Goal: Task Accomplishment & Management: Complete application form

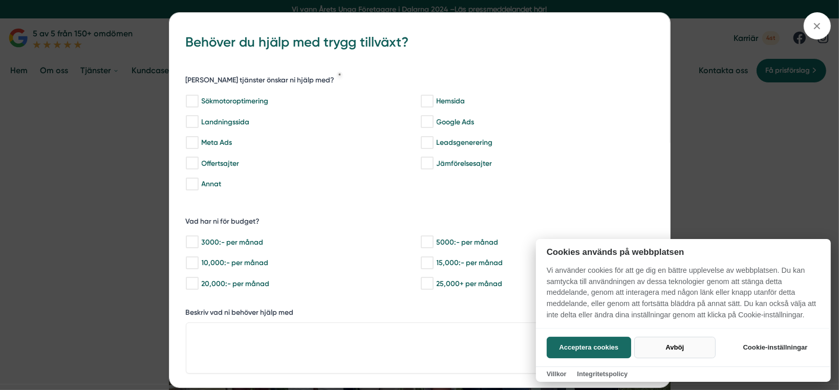
click at [668, 346] on button "Avböj" at bounding box center [674, 348] width 81 height 22
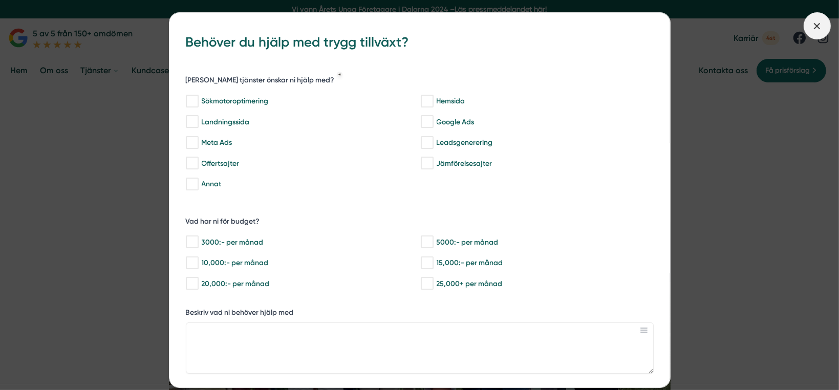
click at [815, 27] on line at bounding box center [818, 26] width 6 height 6
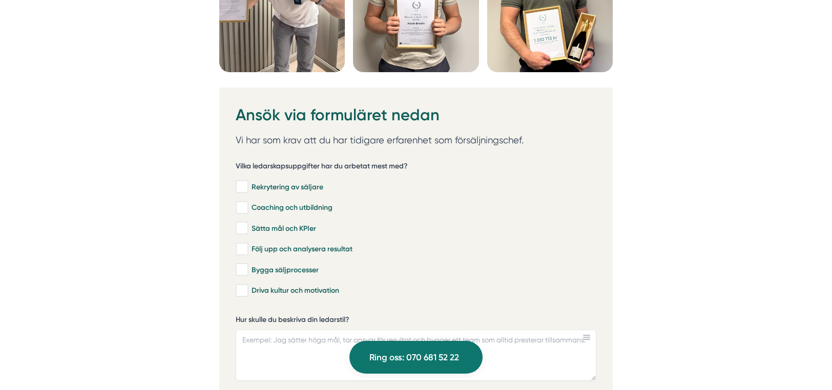
scroll to position [2816, 0]
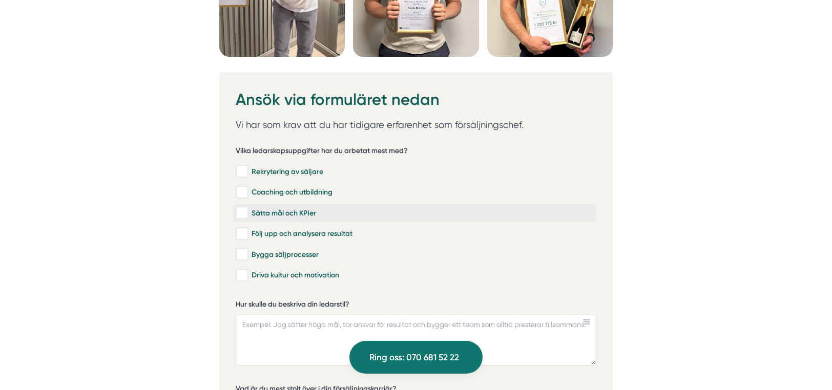
click at [246, 209] on input "Sätta mål och KPIer" at bounding box center [242, 213] width 12 height 10
checkbox input "true"
click at [243, 229] on input "Följ upp och analysera resultat" at bounding box center [242, 234] width 12 height 10
checkbox input "true"
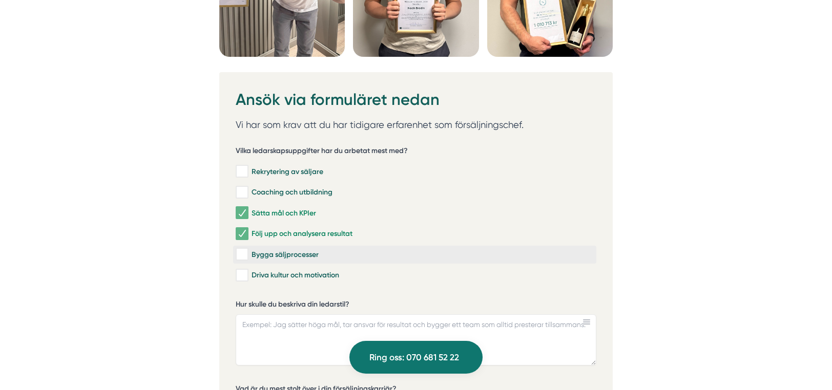
click at [246, 249] on input "Bygga säljprocesser" at bounding box center [242, 254] width 12 height 10
checkbox input "true"
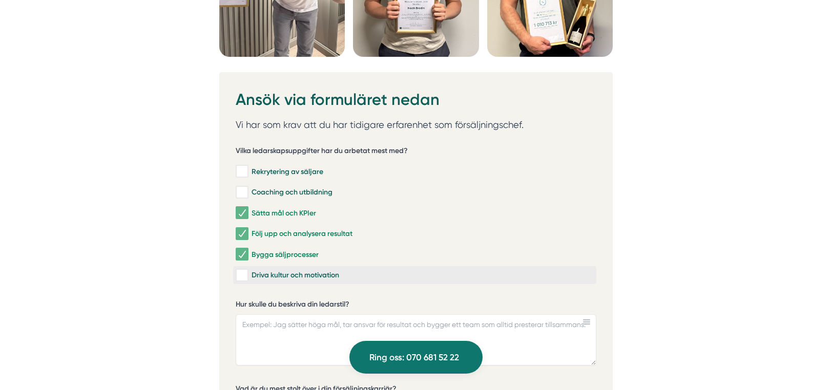
click at [246, 271] on input "Driva kultur och motivation" at bounding box center [242, 275] width 12 height 10
checkbox input "true"
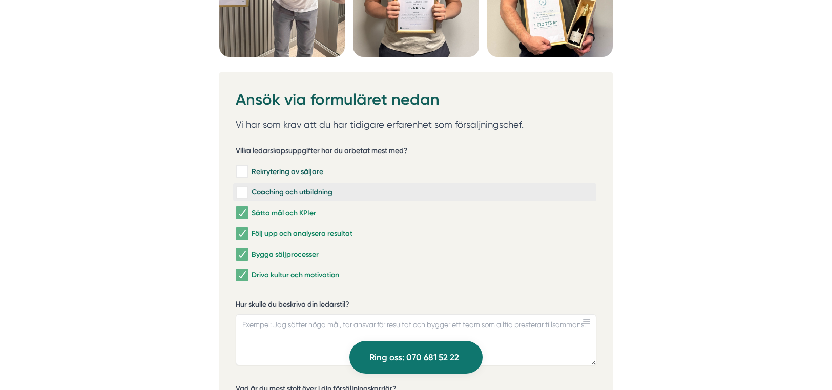
click at [242, 187] on input "Coaching och utbildning" at bounding box center [242, 192] width 12 height 10
checkbox input "true"
click at [244, 167] on input "Rekrytering av säljare" at bounding box center [242, 171] width 12 height 10
checkbox input "true"
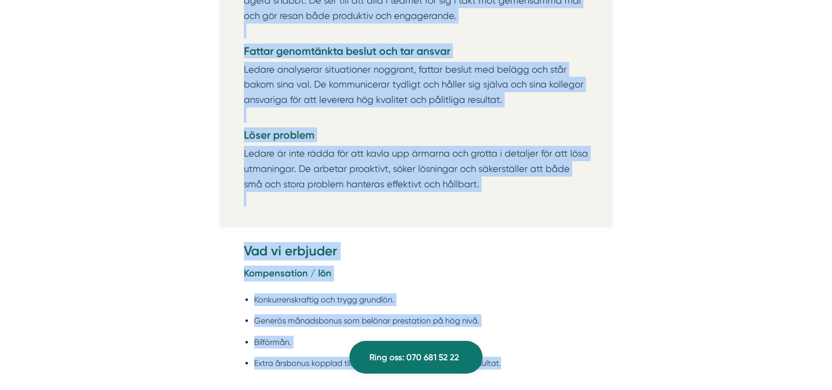
scroll to position [1697, 0]
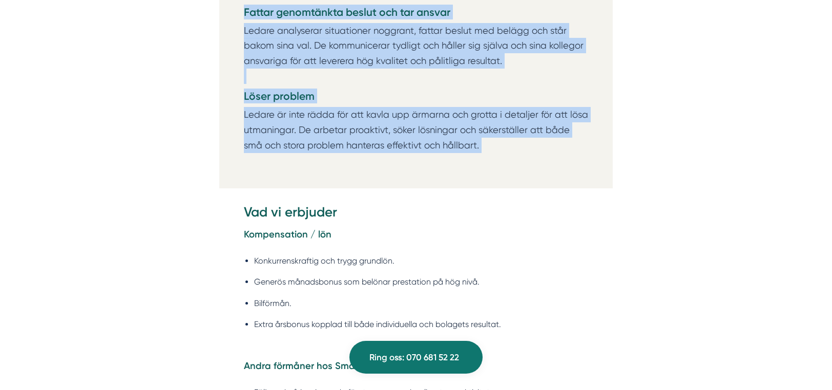
drag, startPoint x: 244, startPoint y: 11, endPoint x: 534, endPoint y: 171, distance: 330.7
click at [534, 171] on div "Om Smartproduktion Vi på Smartproduktion hjälper bygg- och tjänsteföretag att s…" at bounding box center [415, 353] width 807 height 3169
copy div "Loremipsumdo Sit ametc 67 adi elitseddoe temp incididuntu, labor etdol 1 ma ali…"
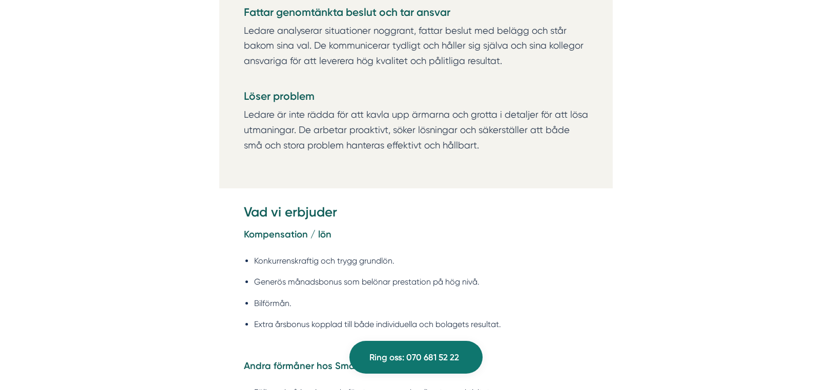
click at [464, 190] on div "Om Smartproduktion Vi på Smartproduktion hjälper bygg- och tjänsteföretag att s…" at bounding box center [415, 353] width 807 height 3169
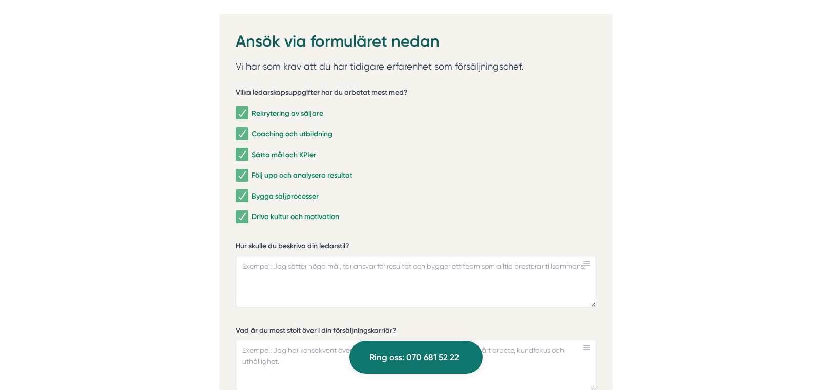
scroll to position [3028, 0]
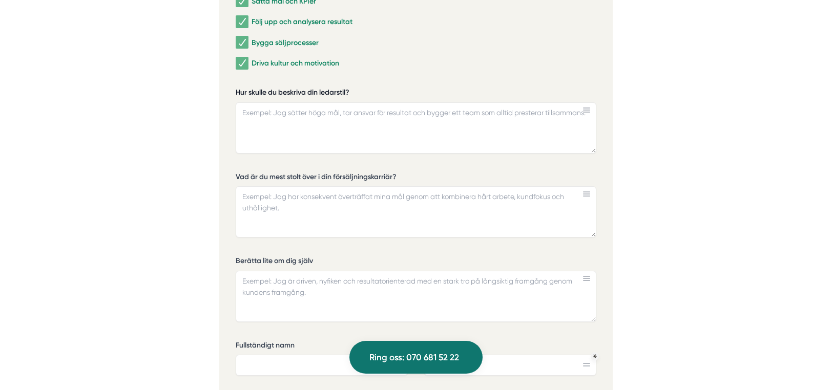
drag, startPoint x: 358, startPoint y: 89, endPoint x: 292, endPoint y: 92, distance: 66.1
click at [292, 92] on label "Hur skulle du beskriva din ledarstil?" at bounding box center [416, 94] width 360 height 13
click at [292, 102] on textarea "Hur skulle du beskriva din ledarstil?" at bounding box center [416, 127] width 360 height 51
drag, startPoint x: 357, startPoint y: 86, endPoint x: 273, endPoint y: 88, distance: 84.0
click at [273, 88] on label "Hur skulle du beskriva din ledarstil?" at bounding box center [416, 94] width 360 height 13
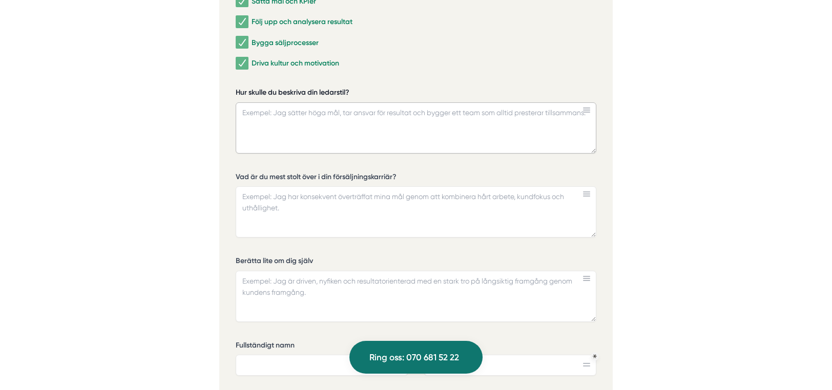
click at [273, 102] on textarea "Hur skulle du beskriva din ledarstil?" at bounding box center [416, 127] width 360 height 51
drag, startPoint x: 236, startPoint y: 84, endPoint x: 300, endPoint y: 88, distance: 64.1
click at [291, 88] on label "Hur skulle du beskriva din ledarstil?" at bounding box center [416, 94] width 360 height 13
click at [291, 102] on textarea "Hur skulle du beskriva din ledarstil?" at bounding box center [416, 127] width 360 height 51
click at [357, 88] on label "Hur skulle du beskriva din ledarstil?" at bounding box center [416, 94] width 360 height 13
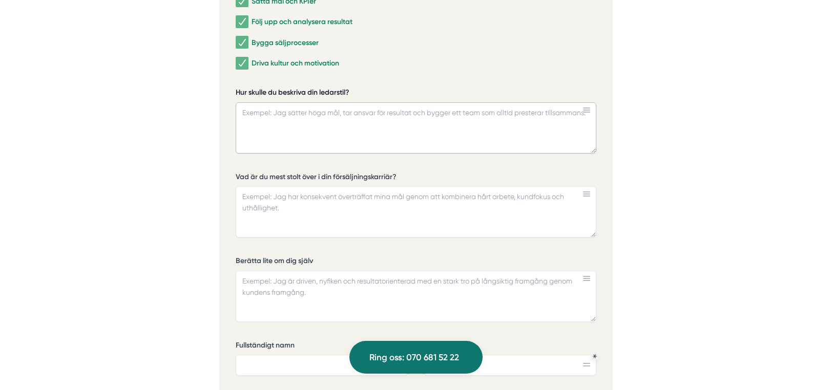
click at [357, 102] on textarea "Hur skulle du beskriva din ledarstil?" at bounding box center [416, 127] width 360 height 51
click at [357, 88] on label "Hur skulle du beskriva din ledarstil?" at bounding box center [416, 94] width 360 height 13
click at [357, 102] on textarea "Hur skulle du beskriva din ledarstil?" at bounding box center [416, 127] width 360 height 51
drag, startPoint x: 352, startPoint y: 87, endPoint x: 223, endPoint y: 89, distance: 129.1
click at [223, 90] on div "Ansök via formuläret nedan Vi har som krav att du har tidigare erfarenhet som f…" at bounding box center [415, 217] width 393 height 715
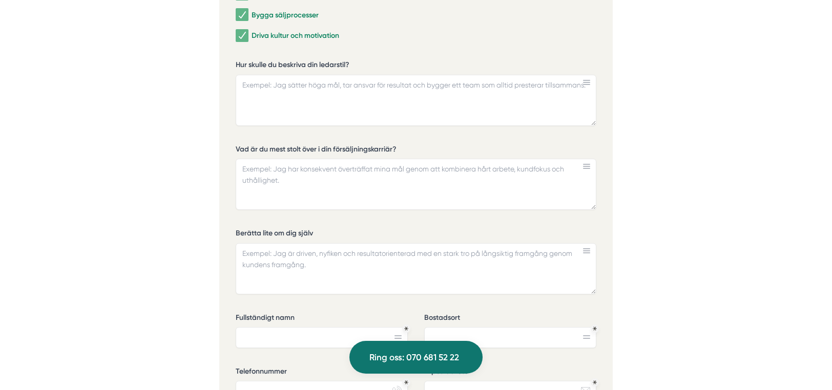
scroll to position [2926, 0]
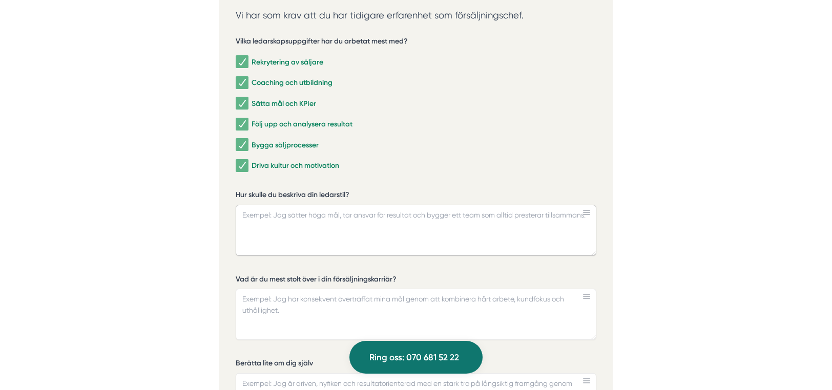
click at [254, 211] on textarea "Hur skulle du beskriva din ledarstil?" at bounding box center [416, 230] width 360 height 51
paste textarea "Min ledarstil bygger på att höja ambitionerna och skapa resultat genom människo…"
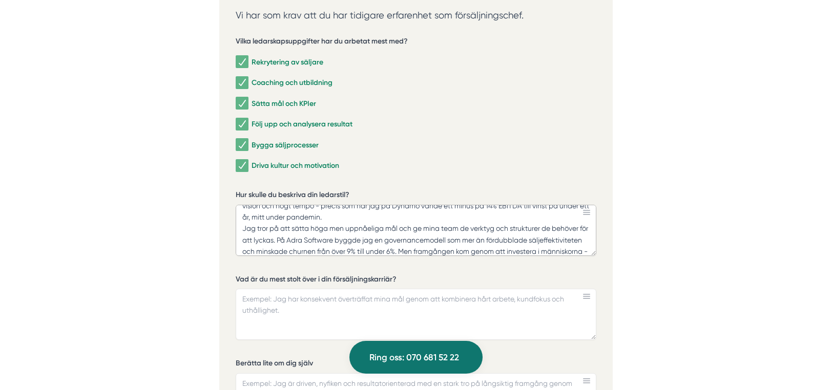
scroll to position [41, 0]
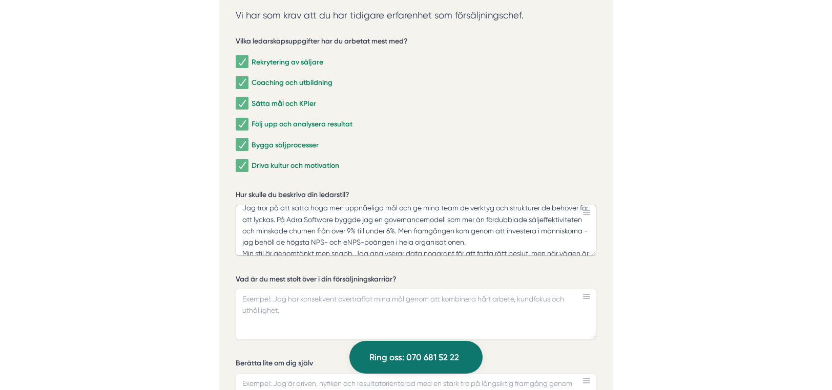
drag, startPoint x: 320, startPoint y: 239, endPoint x: 549, endPoint y: 239, distance: 229.4
click at [549, 239] on textarea "Min ledarstil bygger på att höja ambitionerna och skapa resultat genom människo…" at bounding box center [416, 230] width 360 height 51
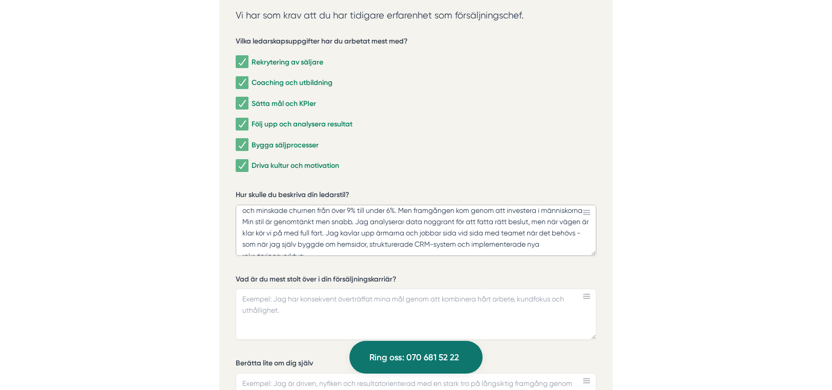
scroll to position [82, 0]
click at [280, 231] on textarea "Min ledarstil bygger på att höja ambitionerna och skapa resultat genom människo…" at bounding box center [416, 230] width 360 height 51
drag, startPoint x: 280, startPoint y: 231, endPoint x: 390, endPoint y: 240, distance: 109.9
click at [390, 240] on textarea "Min ledarstil bygger på att höja ambitionerna och skapa resultat genom människo…" at bounding box center [416, 230] width 360 height 51
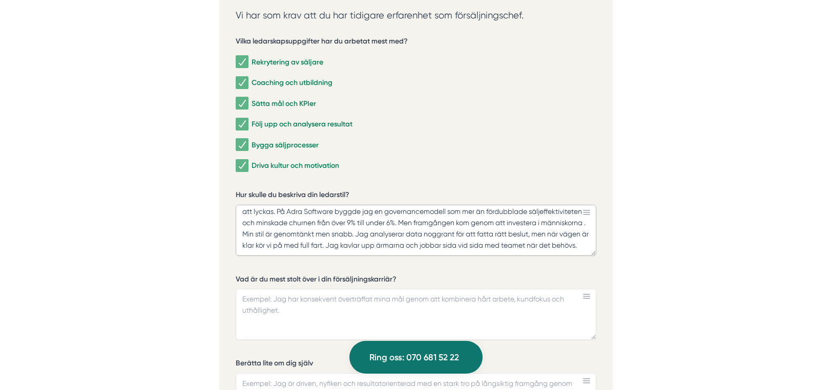
type textarea "Min ledarstil bygger på att höja ambitionerna och skapa resultat genom människo…"
click at [248, 296] on textarea "Vad är du mest stolt över i din försäljningskarriär?" at bounding box center [416, 314] width 360 height 51
paste textarea "Det jag är mest stolt över är att jag konsekvent levererat transformativa resul…"
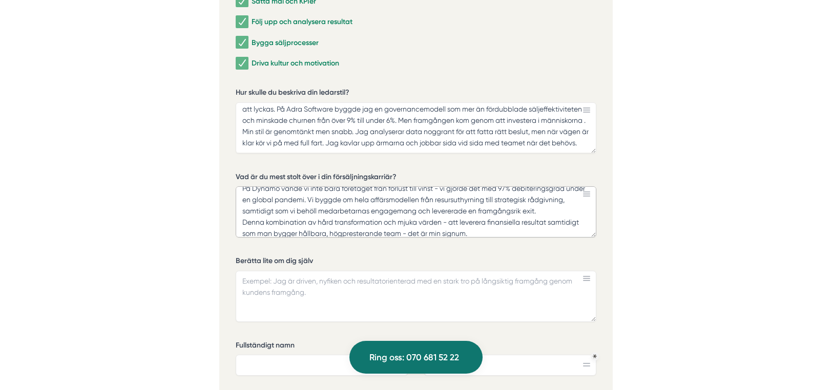
scroll to position [3079, 0]
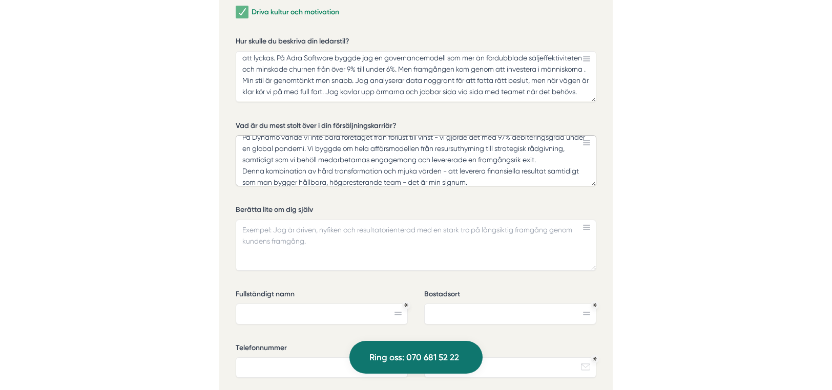
type textarea "Det jag är mest stolt över är att jag konsekvent levererat transformativa resul…"
click at [255, 227] on textarea "Berätta lite om dig själv" at bounding box center [416, 245] width 360 height 51
paste textarea "Lor ip do sitametconsectetur adipiscingelitseddoei tem inci 81 utl etdolorema a…"
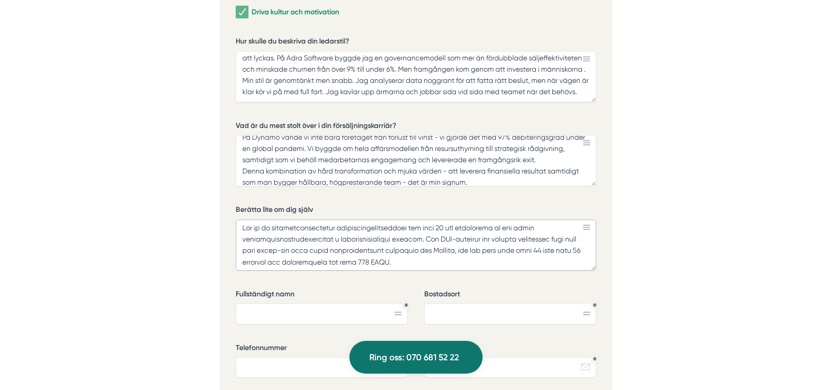
scroll to position [0, 0]
click at [409, 249] on textarea "Berätta lite om dig själv" at bounding box center [416, 245] width 360 height 51
drag, startPoint x: 413, startPoint y: 249, endPoint x: 493, endPoint y: 249, distance: 80.4
click at [493, 249] on textarea "Berätta lite om dig själv" at bounding box center [416, 245] width 360 height 51
click at [413, 251] on textarea "Berätta lite om dig själv" at bounding box center [416, 245] width 360 height 51
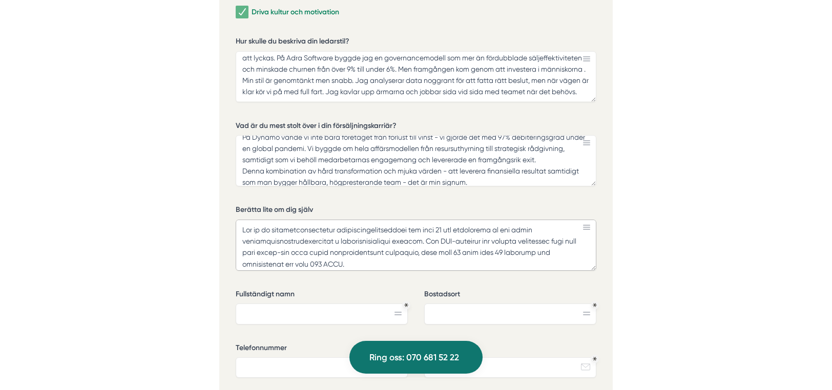
click at [326, 260] on textarea "Berätta lite om dig själv" at bounding box center [416, 245] width 360 height 51
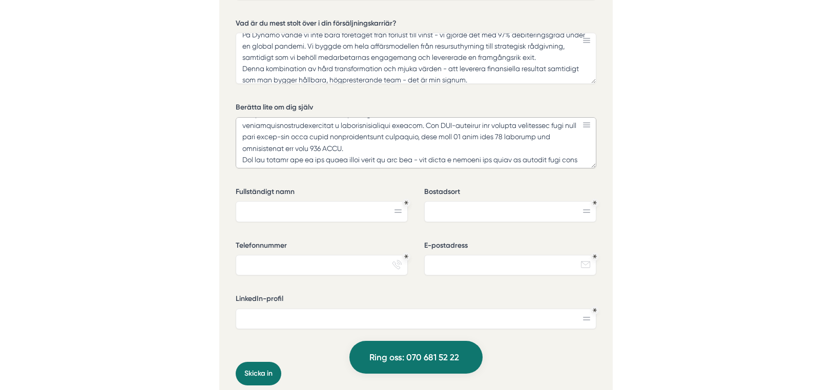
scroll to position [20, 0]
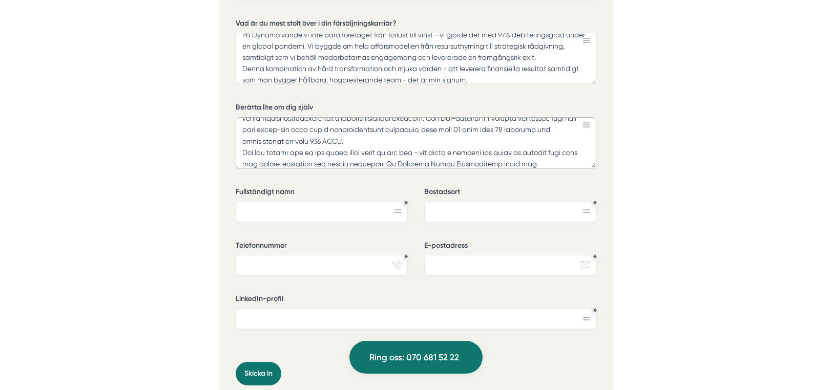
drag, startPoint x: 432, startPoint y: 147, endPoint x: 284, endPoint y: 145, distance: 148.0
click at [284, 145] on textarea "Berätta lite om dig själv" at bounding box center [416, 142] width 360 height 51
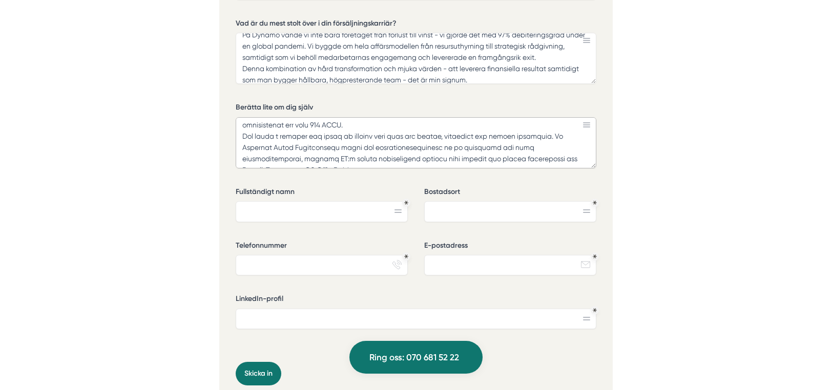
scroll to position [51, 0]
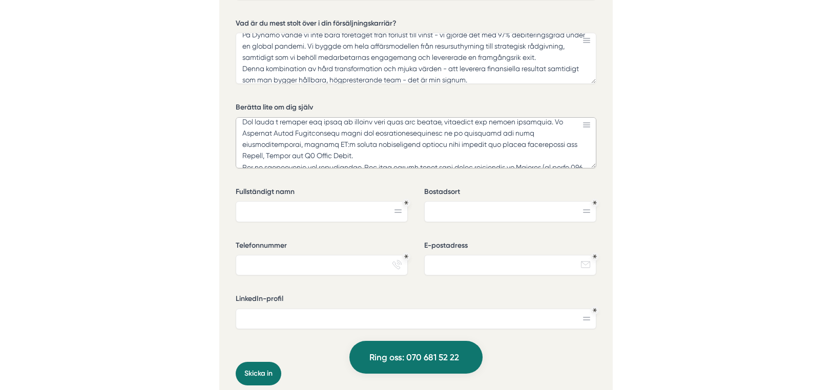
drag, startPoint x: 289, startPoint y: 133, endPoint x: 245, endPoint y: 123, distance: 44.6
click at [245, 123] on textarea "Berätta lite om dig själv" at bounding box center [416, 142] width 360 height 51
click at [314, 157] on textarea "Berätta lite om dig själv" at bounding box center [416, 142] width 360 height 51
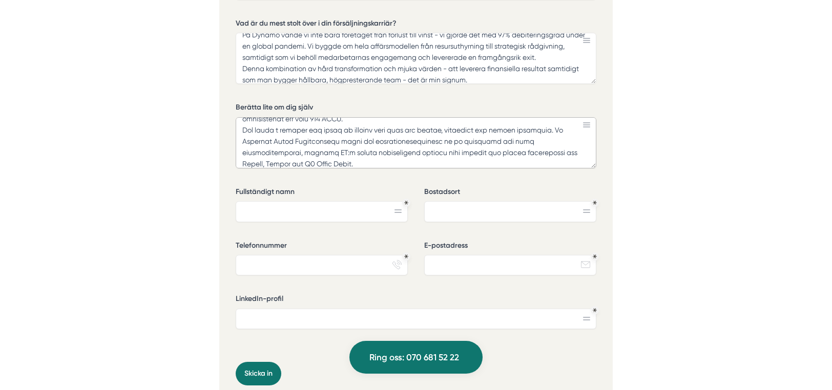
scroll to position [32, 0]
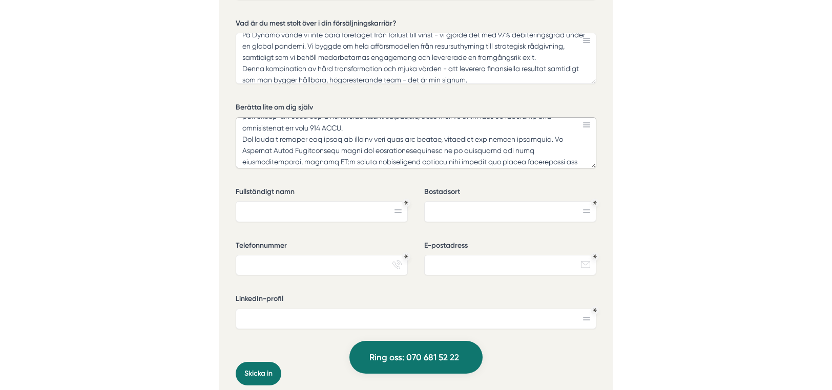
drag, startPoint x: 283, startPoint y: 152, endPoint x: 242, endPoint y: 120, distance: 51.5
click at [242, 120] on textarea "Berätta lite om dig själv" at bounding box center [416, 142] width 360 height 51
click at [261, 138] on textarea "Berätta lite om dig själv" at bounding box center [416, 142] width 360 height 51
drag, startPoint x: 246, startPoint y: 137, endPoint x: 274, endPoint y: 138, distance: 28.2
click at [281, 138] on textarea "Berätta lite om dig själv" at bounding box center [416, 142] width 360 height 51
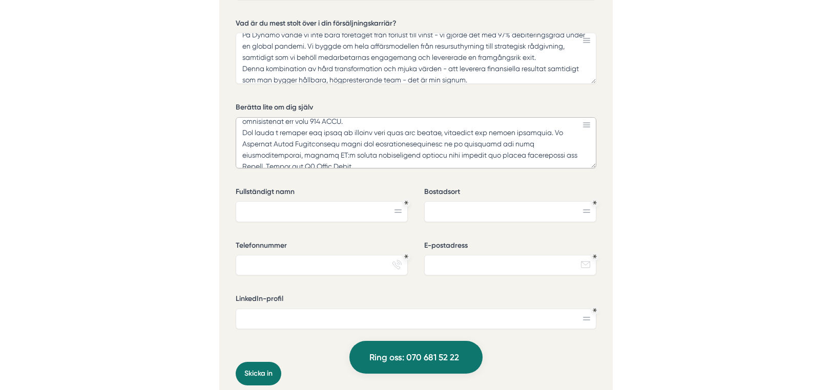
scroll to position [41, 0]
drag, startPoint x: 242, startPoint y: 135, endPoint x: 574, endPoint y: 157, distance: 333.0
click at [565, 151] on textarea "Berätta lite om dig själv" at bounding box center [416, 142] width 360 height 51
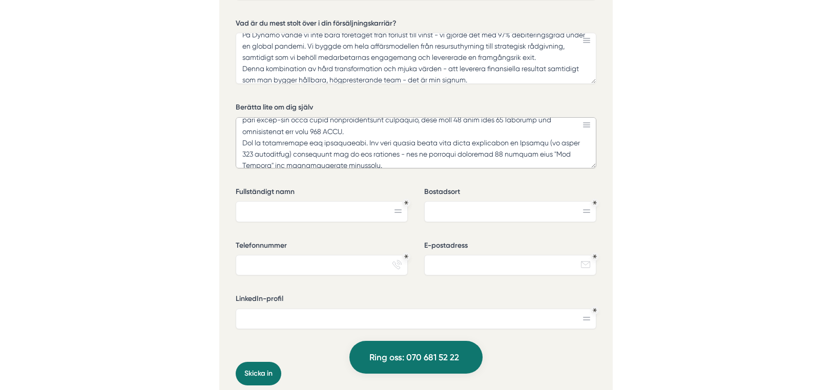
drag, startPoint x: 369, startPoint y: 137, endPoint x: 391, endPoint y: 156, distance: 29.1
click at [391, 156] on textarea "Berätta lite om dig själv" at bounding box center [416, 142] width 360 height 51
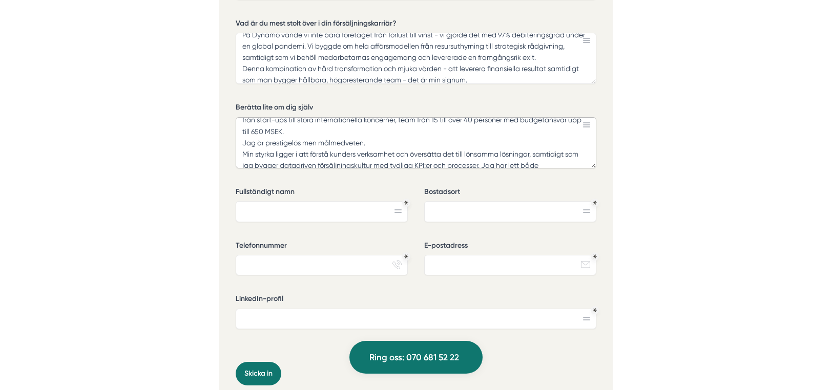
click at [243, 139] on textarea "Jag är en resultatorienterad transformationsledare med över 20 års erfarenhet a…" at bounding box center [416, 142] width 360 height 51
click at [367, 141] on textarea "Jag är en resultatorienterad transformationsledare med över 20 års erfarenhet a…" at bounding box center [416, 142] width 360 height 51
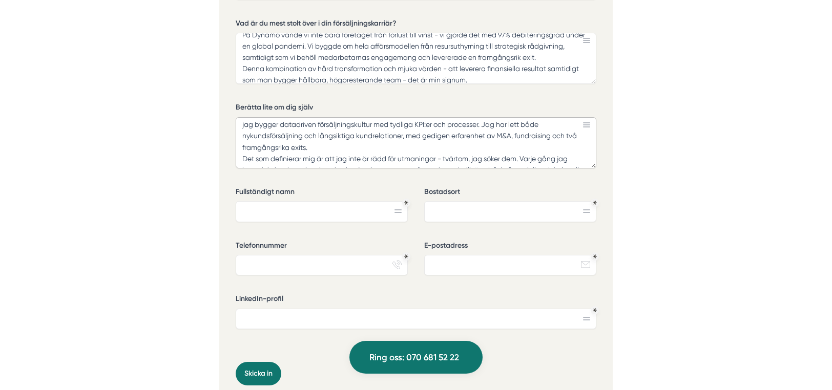
scroll to position [92, 0]
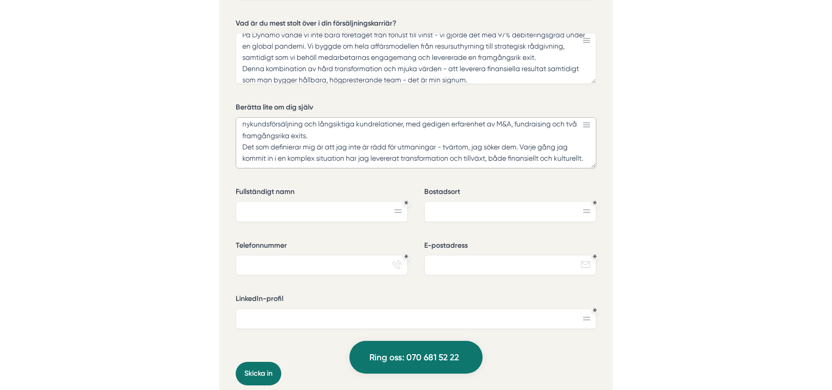
drag, startPoint x: 441, startPoint y: 135, endPoint x: 521, endPoint y: 131, distance: 80.0
click at [521, 131] on textarea "Jag är en resultatorienterad transformationsledare med över 20 års erfarenhet a…" at bounding box center [416, 142] width 360 height 51
type textarea "Jag är en resultatorienterad transformationsledare med över 20 års erfarenhet a…"
click at [284, 201] on input "Fullständigt namn" at bounding box center [322, 211] width 172 height 20
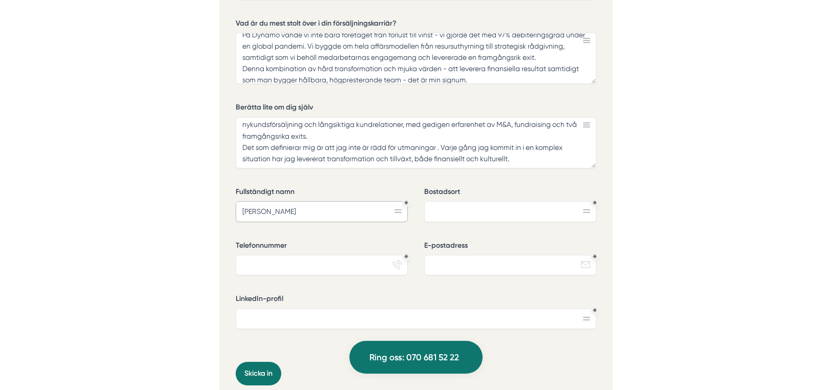
type input "[PERSON_NAME]"
click at [530, 208] on input "Bostadsort" at bounding box center [510, 211] width 172 height 20
type input "[GEOGRAPHIC_DATA]"
click at [333, 267] on input "Telefonnummer" at bounding box center [322, 265] width 172 height 20
type input "0702603019"
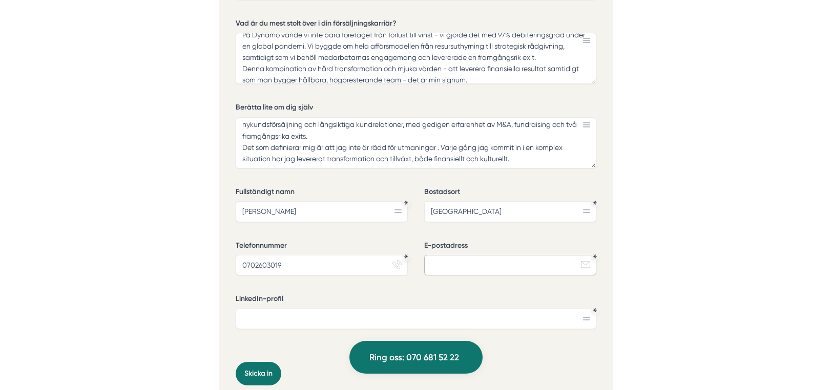
click at [490, 260] on input "E-postadress" at bounding box center [510, 265] width 172 height 20
type input "[PERSON_NAME],[EMAIL_ADDRESS][DOMAIN_NAME]"
click at [330, 312] on input "LinkedIn-profil" at bounding box center [416, 319] width 360 height 20
click at [252, 321] on input "LinkedIn-profil" at bounding box center [416, 319] width 360 height 20
paste input "[URL][DOMAIN_NAME]"
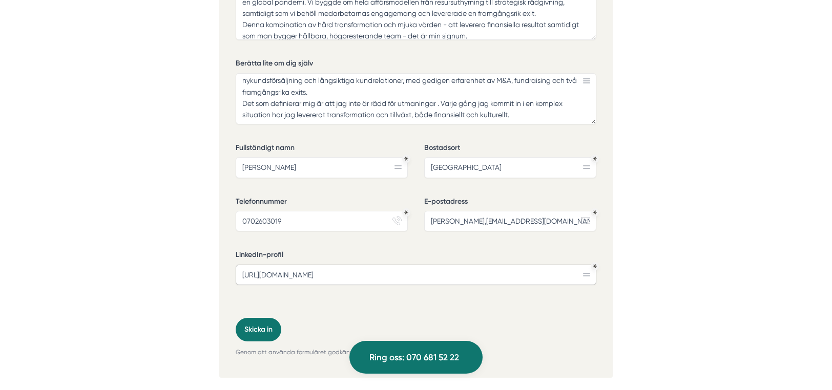
scroll to position [3277, 0]
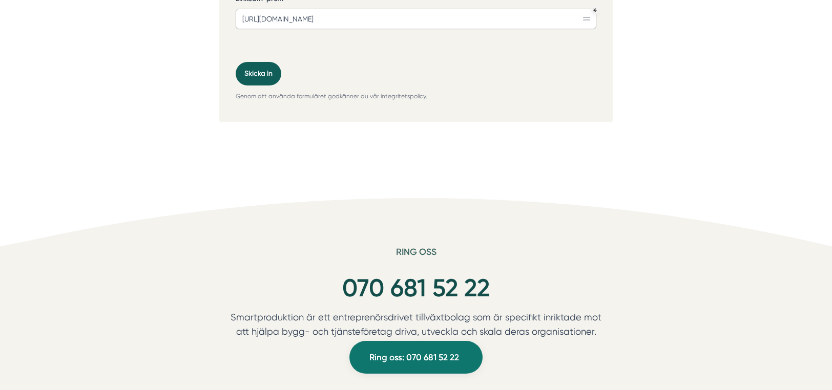
type input "[URL][DOMAIN_NAME]"
click at [251, 71] on button "Skicka in" at bounding box center [259, 74] width 46 height 24
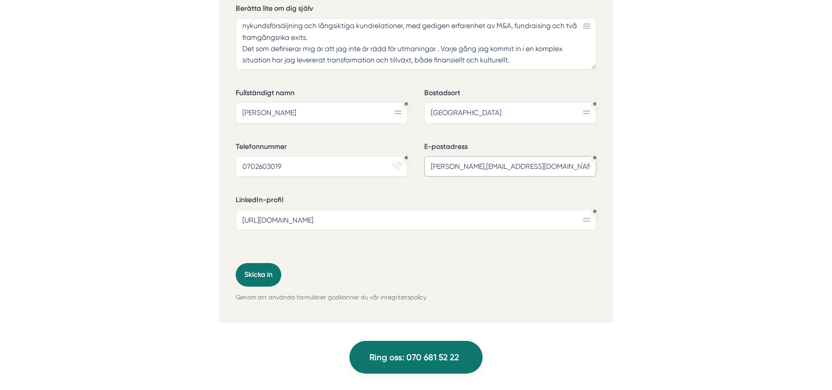
scroll to position [3279, 0]
click at [449, 168] on input "[PERSON_NAME],[EMAIL_ADDRESS][DOMAIN_NAME]" at bounding box center [510, 168] width 172 height 20
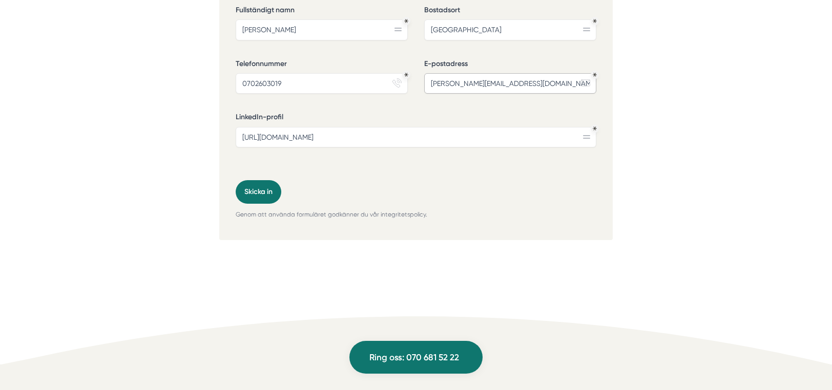
scroll to position [3305, 0]
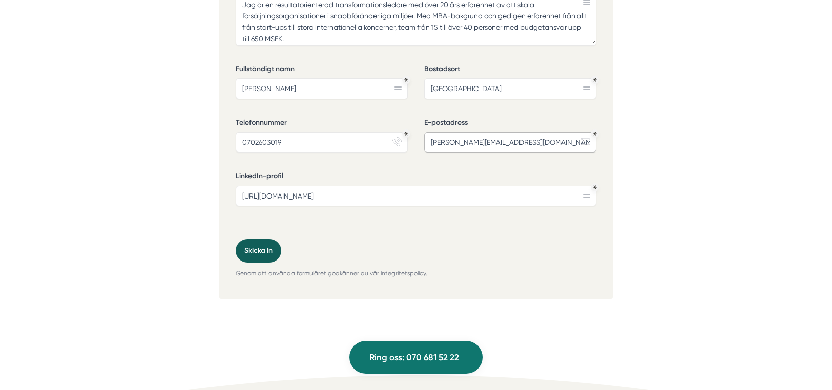
type input "[PERSON_NAME][EMAIL_ADDRESS][DOMAIN_NAME]"
click at [266, 245] on button "Skicka in" at bounding box center [259, 251] width 46 height 24
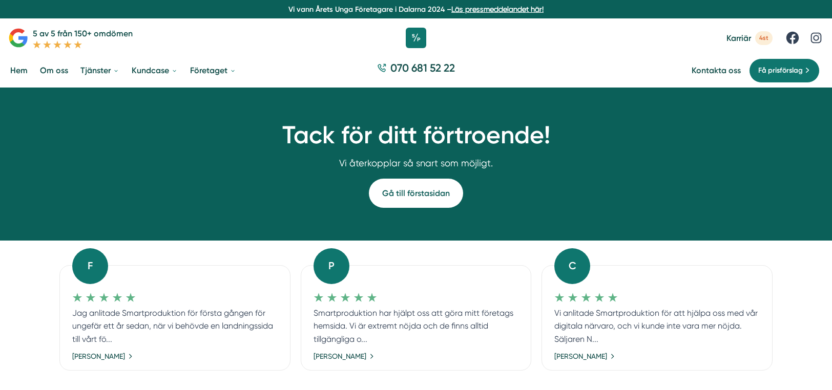
click at [408, 196] on link "Gå till förstasidan" at bounding box center [416, 193] width 94 height 29
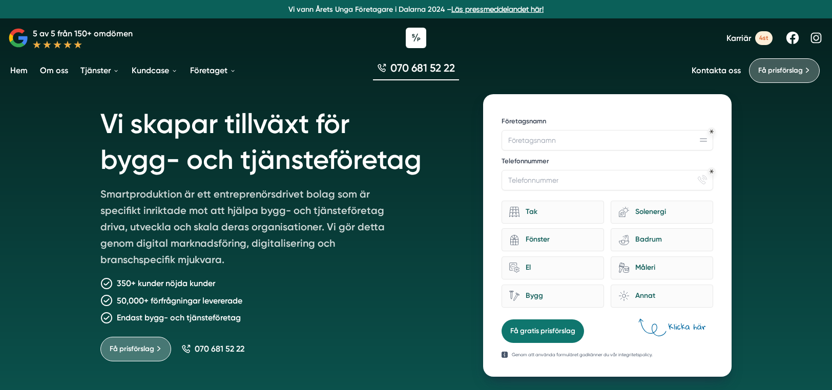
click at [736, 40] on span "Karriär" at bounding box center [738, 38] width 25 height 10
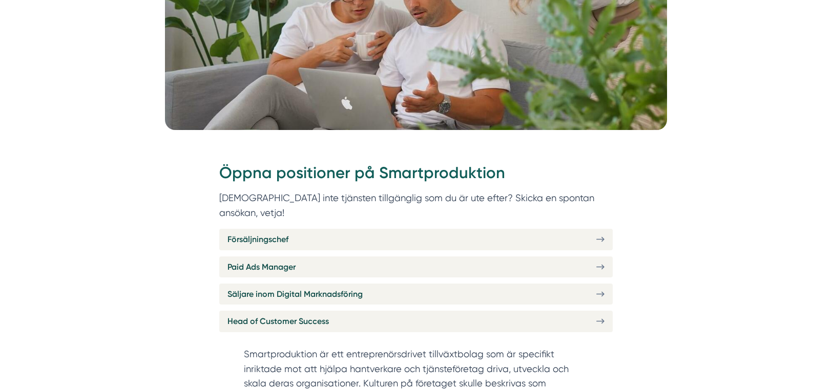
scroll to position [307, 0]
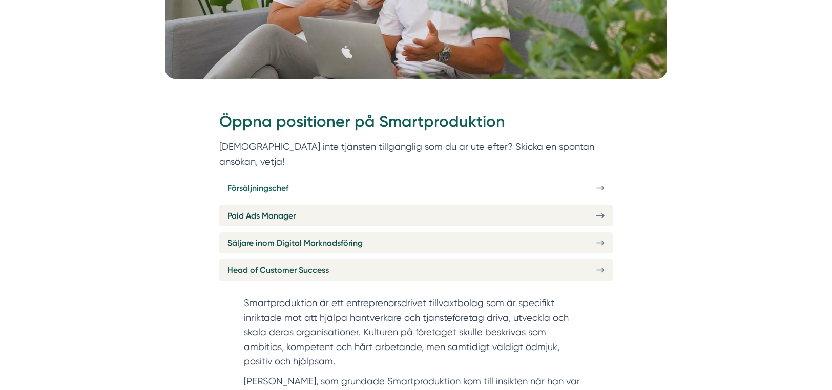
click at [600, 184] on icon at bounding box center [600, 188] width 8 height 9
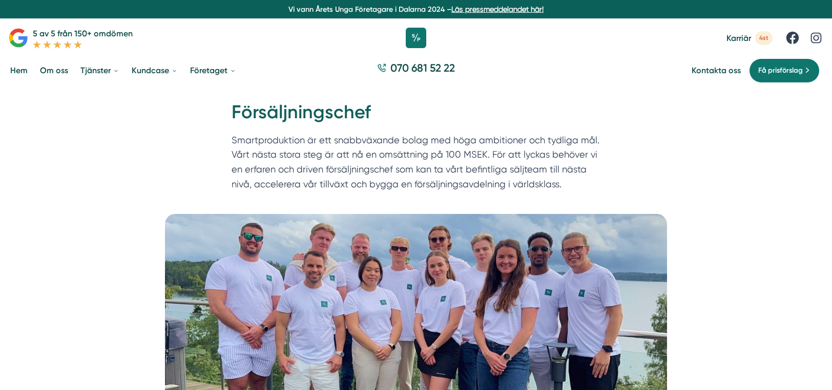
drag, startPoint x: 513, startPoint y: 211, endPoint x: 231, endPoint y: 112, distance: 298.5
copy div "Försäljningschef Smartproduktion är ett snabbväxande bolag med höga ambitioner …"
click at [136, 136] on div "Hem » Karriär » Försäljningschef Försäljningschef Smartproduktion är ett snabbv…" at bounding box center [416, 151] width 832 height 126
click at [57, 71] on link "Om oss" at bounding box center [54, 70] width 32 height 26
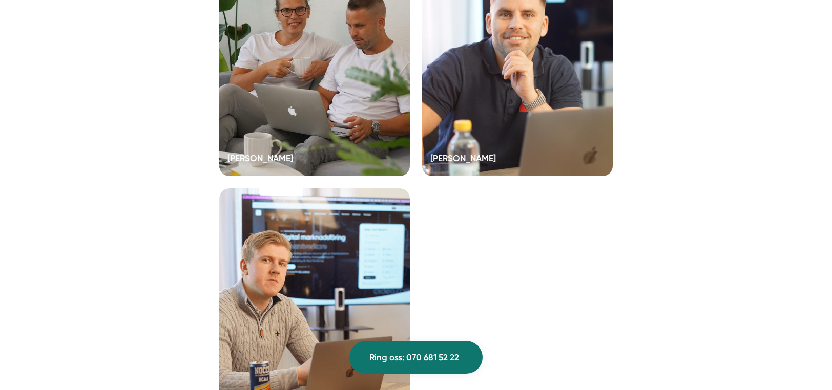
scroll to position [2048, 0]
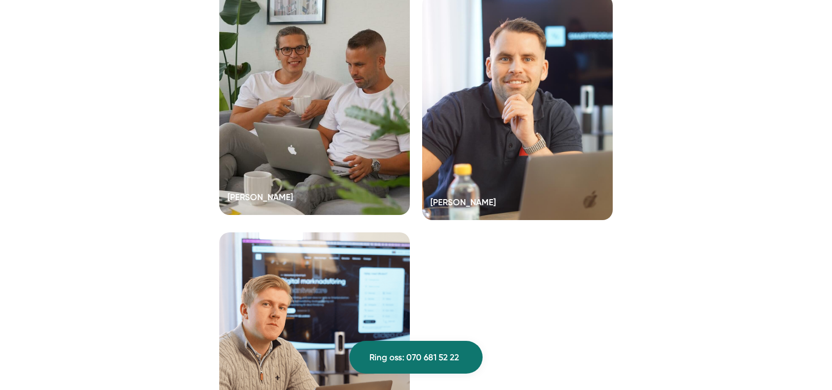
click at [299, 200] on div at bounding box center [314, 102] width 190 height 225
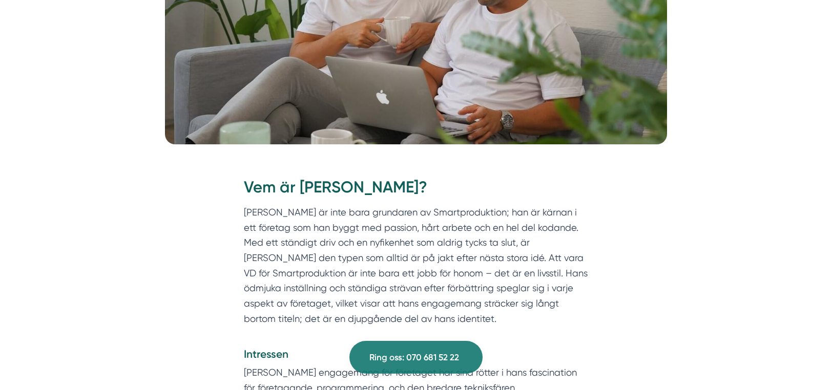
scroll to position [256, 0]
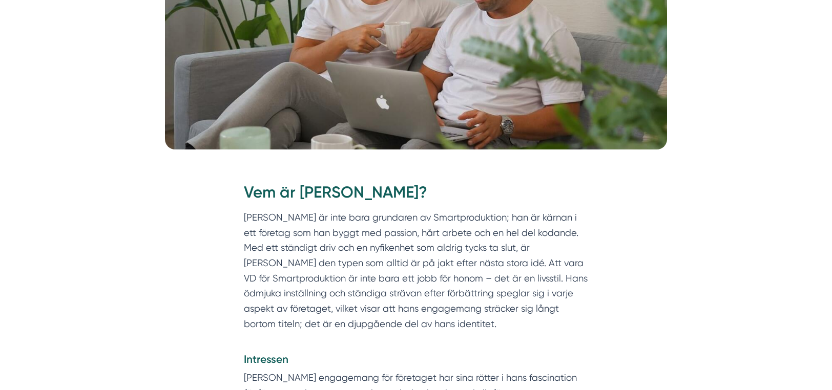
drag, startPoint x: 416, startPoint y: 193, endPoint x: 298, endPoint y: 197, distance: 117.8
click at [298, 197] on h2 "Vem är [PERSON_NAME]?" at bounding box center [416, 195] width 344 height 29
copy h2 "[PERSON_NAME]"
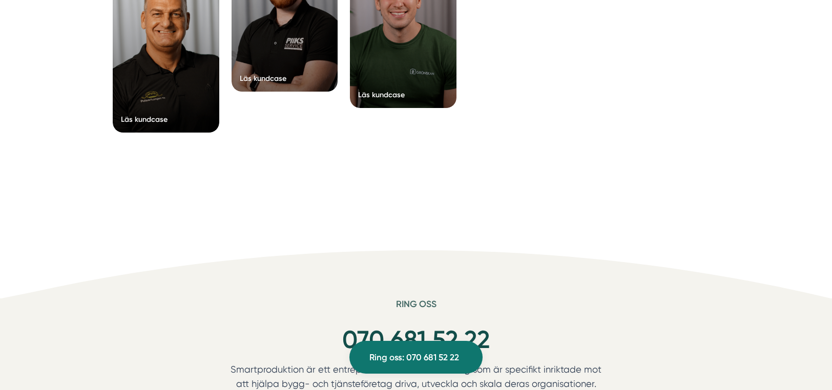
scroll to position [1434, 0]
